Goal: Task Accomplishment & Management: Use online tool/utility

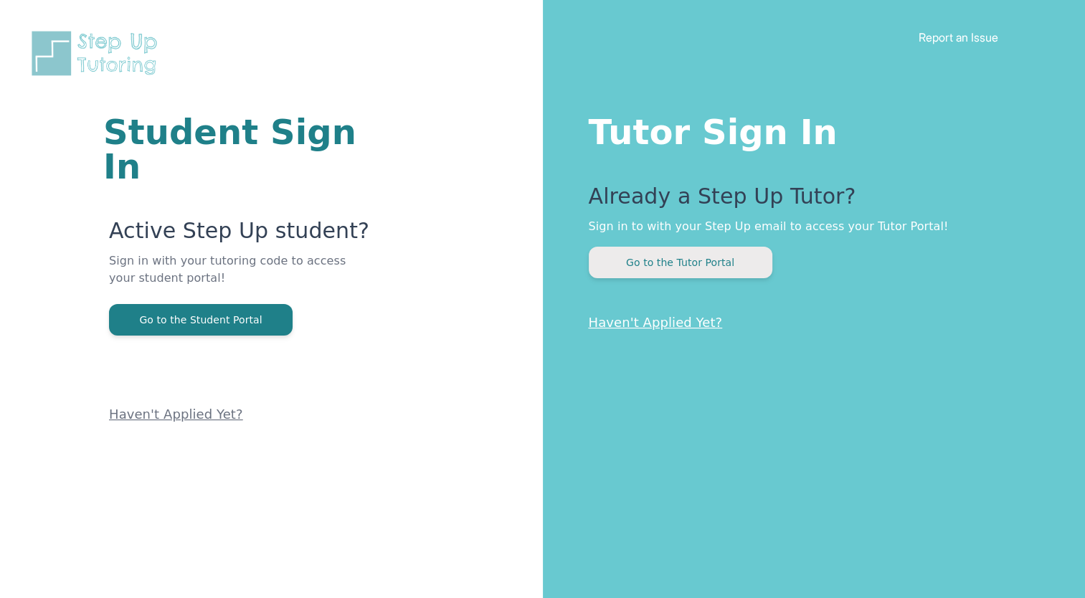
click at [668, 254] on button "Go to the Tutor Portal" at bounding box center [681, 263] width 184 height 32
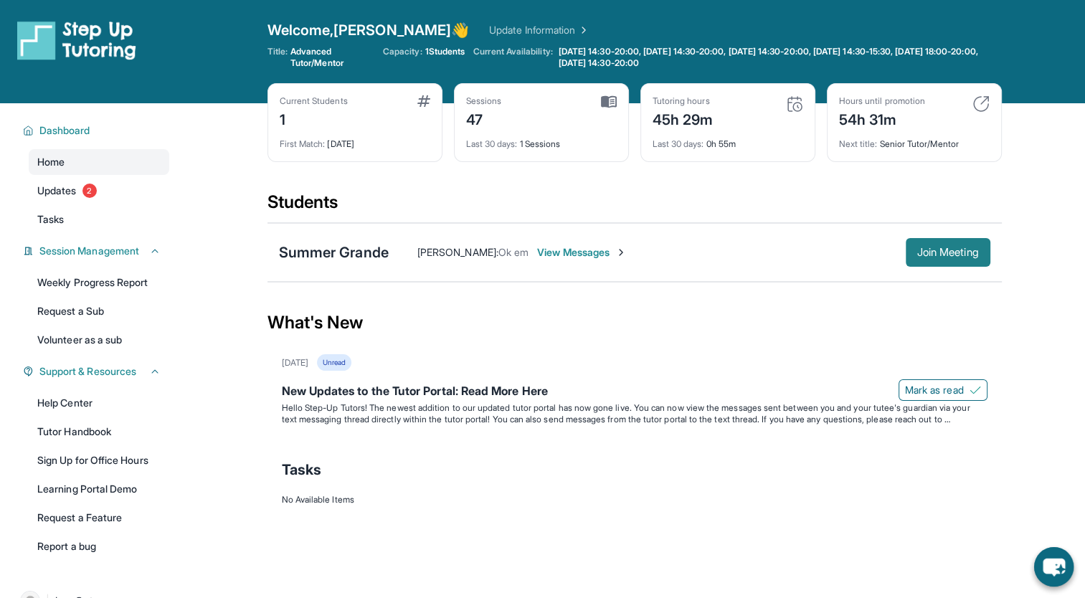
click at [968, 262] on button "Join Meeting" at bounding box center [947, 252] width 85 height 29
click at [507, 29] on link "Update Information" at bounding box center [539, 30] width 100 height 14
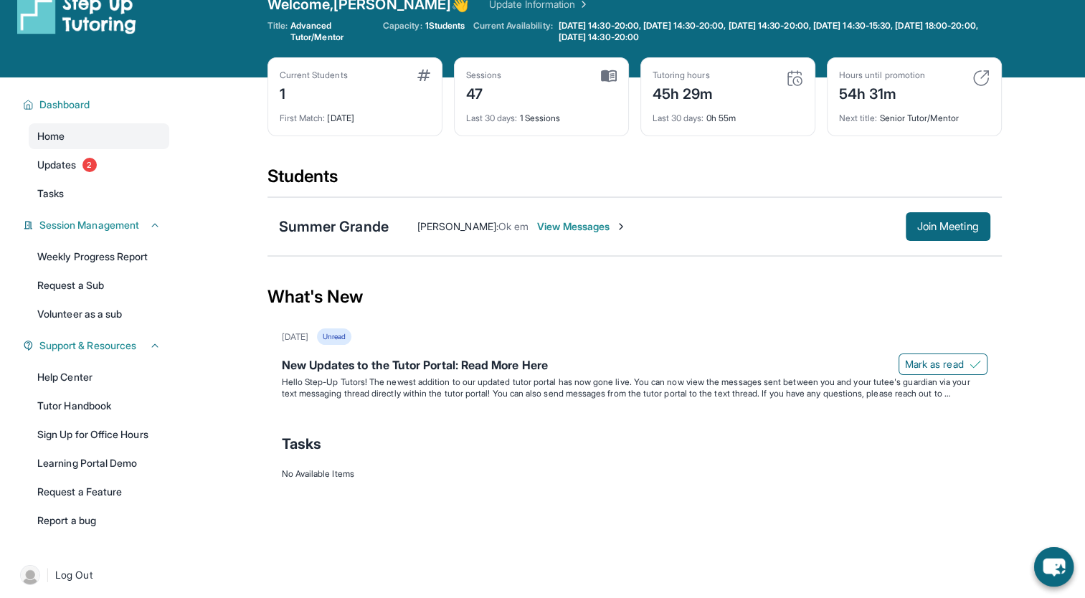
scroll to position [27, 0]
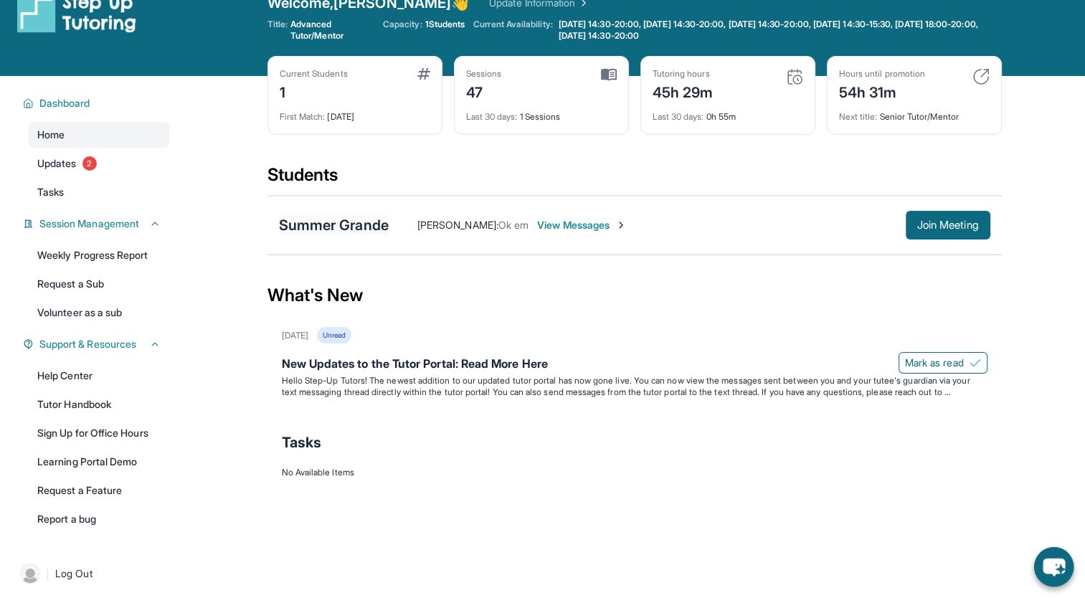
click at [306, 228] on div "Summer Grande" at bounding box center [334, 225] width 110 height 20
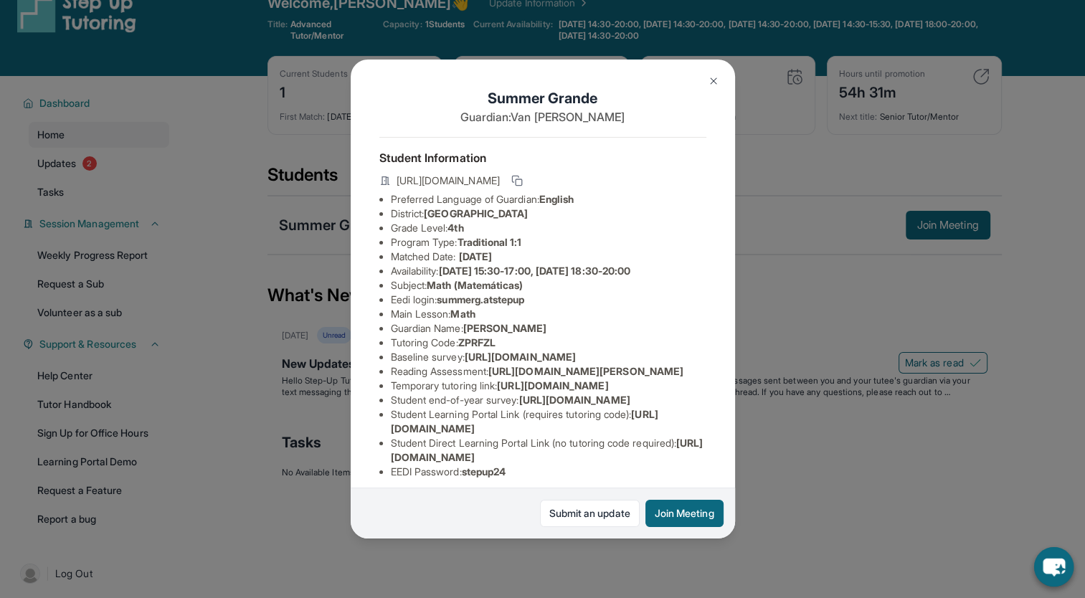
scroll to position [189, 0]
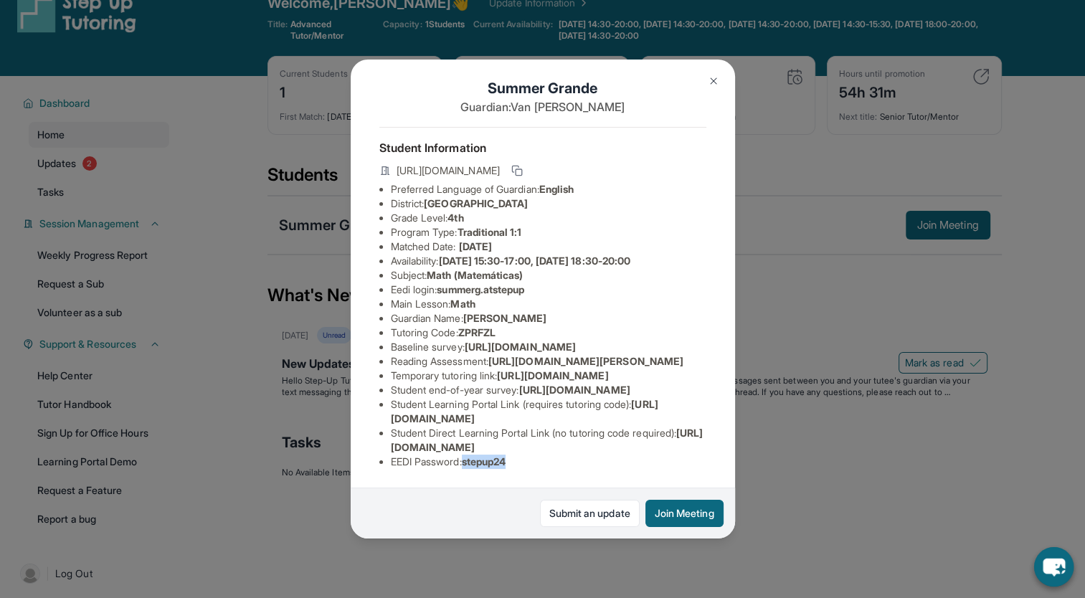
drag, startPoint x: 468, startPoint y: 455, endPoint x: 525, endPoint y: 455, distance: 56.6
click at [525, 455] on li "EEDI Password : stepup24" at bounding box center [548, 462] width 315 height 14
copy span "stepup24"
drag, startPoint x: 440, startPoint y: 212, endPoint x: 550, endPoint y: 209, distance: 109.7
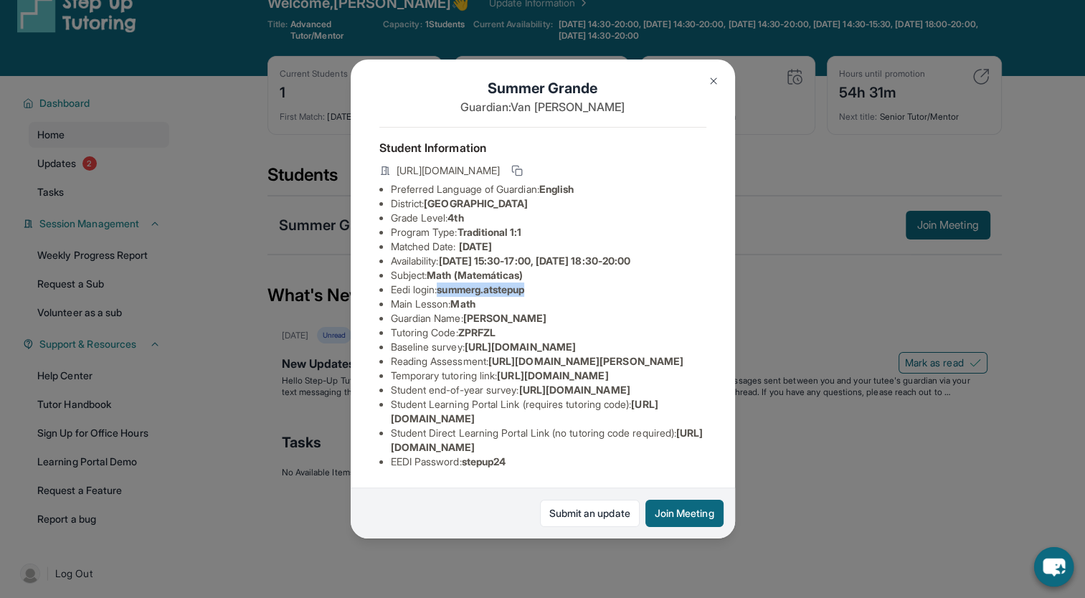
click at [550, 282] on li "Eedi login : summerg.atstepup" at bounding box center [548, 289] width 315 height 14
copy li "summerg.atstepup"
